Goal: Check status: Check status

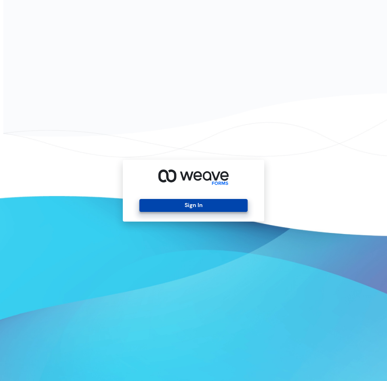
click at [208, 209] on button "Sign In" at bounding box center [193, 205] width 108 height 13
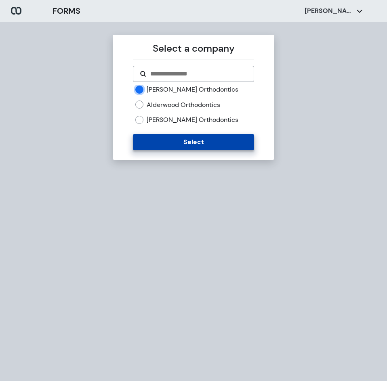
click at [161, 145] on button "Select" at bounding box center [193, 142] width 121 height 16
